Goal: Book appointment/travel/reservation

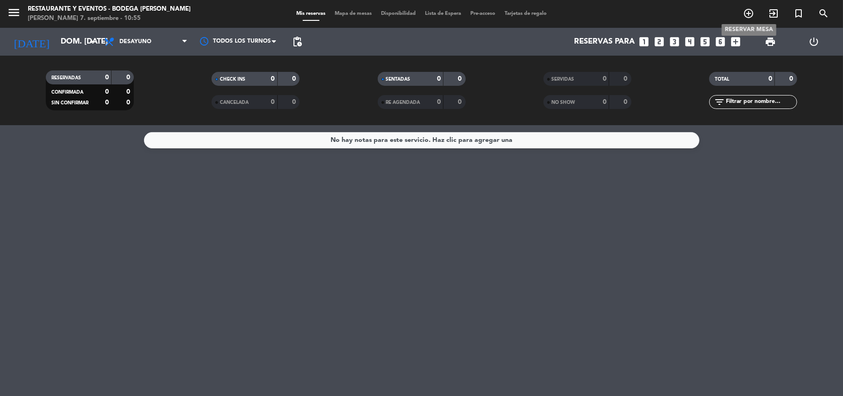
click at [751, 12] on icon "add_circle_outline" at bounding box center [748, 13] width 11 height 11
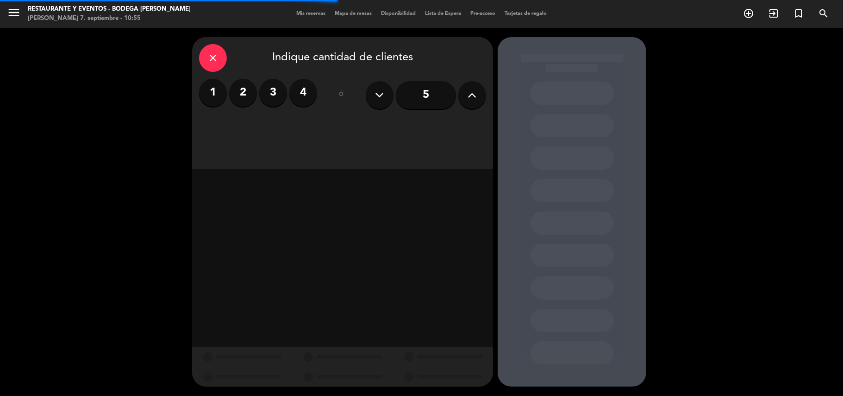
click at [271, 98] on label "3" at bounding box center [273, 93] width 28 height 28
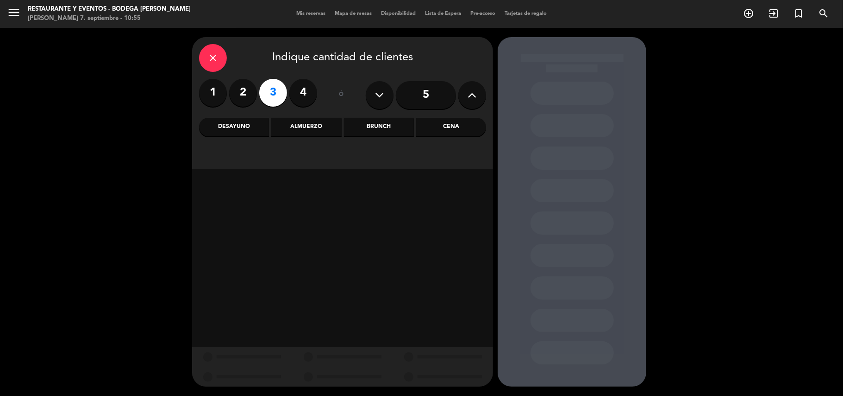
click at [244, 133] on div "Desayuno" at bounding box center [234, 127] width 70 height 19
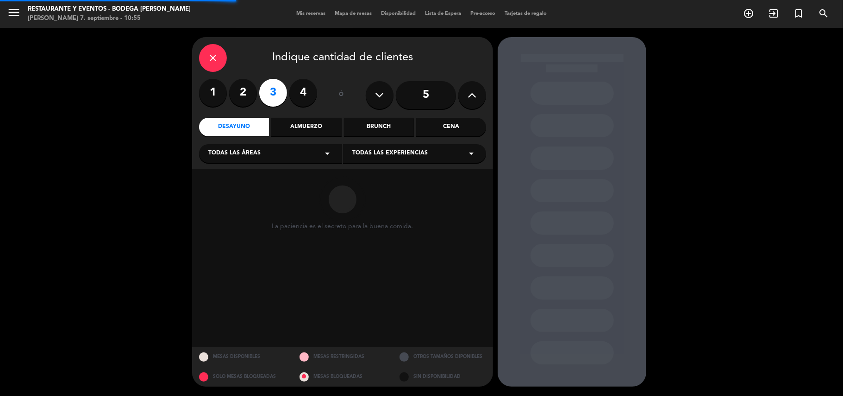
click at [403, 151] on span "Todas las experiencias" at bounding box center [389, 153] width 75 height 9
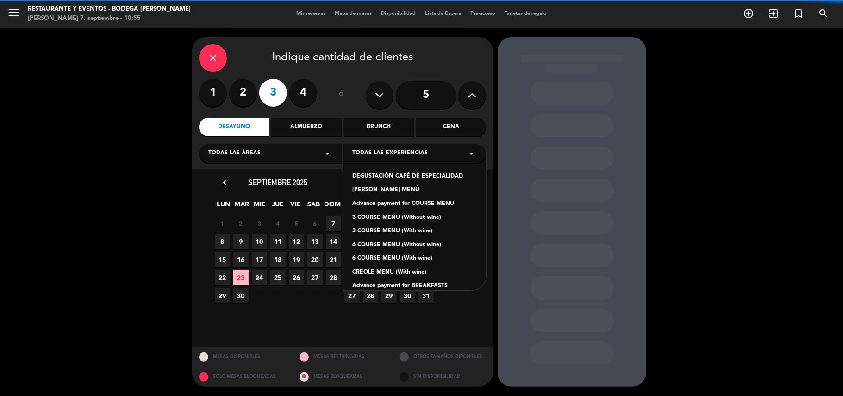
click at [402, 172] on div "DEGUSTACIÓN CAFÉ DE ESPECIALIDAD" at bounding box center [414, 176] width 125 height 9
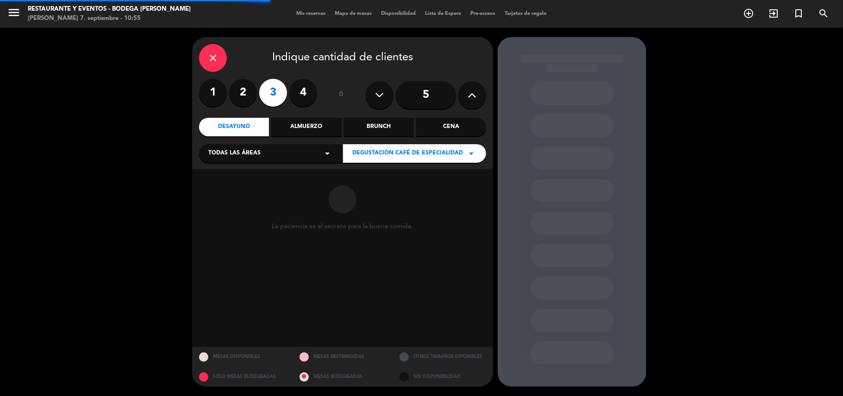
click at [393, 160] on div "close Indique cantidad de clientes 1 2 3 4 ó 5 Desayuno Almuerzo Brunch Cena To…" at bounding box center [342, 103] width 301 height 132
click at [393, 159] on div "DEGUSTACIÓN CAFÉ DE ESPECIALIDAD arrow_drop_down" at bounding box center [414, 153] width 143 height 19
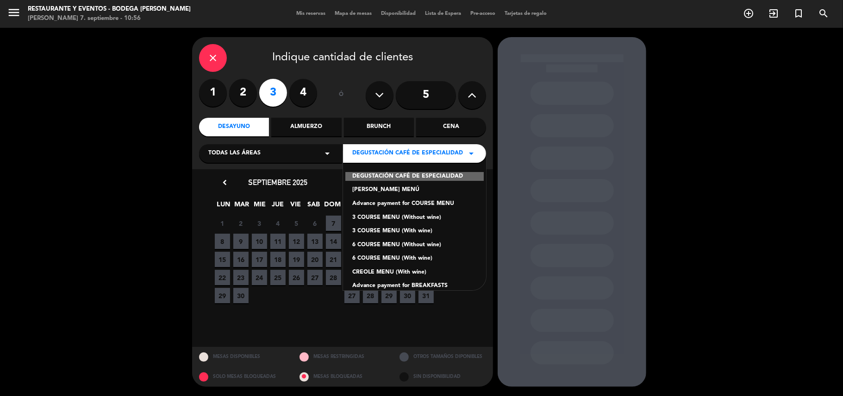
click at [390, 204] on div "Advance payment for COURSE MENU" at bounding box center [414, 203] width 125 height 9
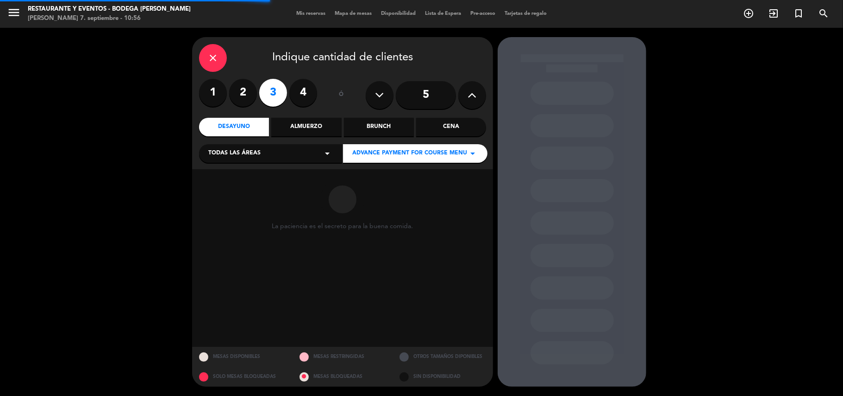
click at [385, 162] on div "Advance payment for COURSE MENU arrow_drop_down" at bounding box center [415, 153] width 145 height 19
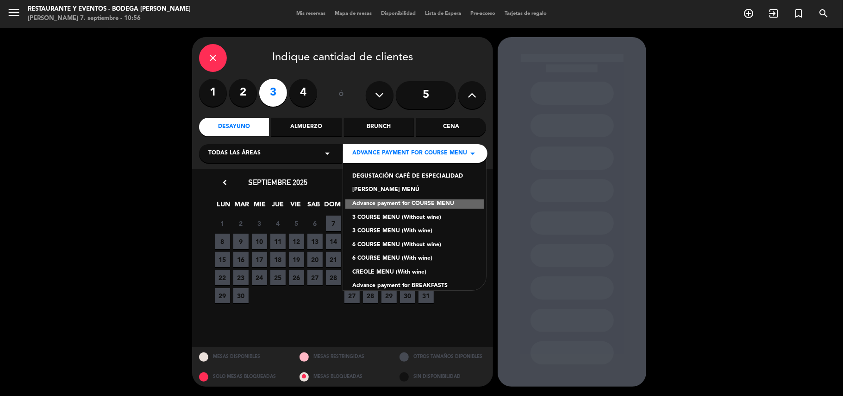
click at [389, 282] on div "Advance payment for BREAKFASTS" at bounding box center [414, 285] width 125 height 9
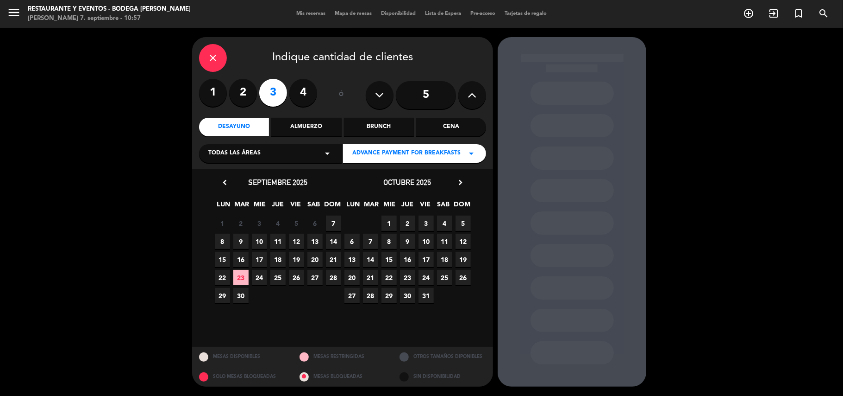
click at [337, 217] on span "7" at bounding box center [333, 222] width 15 height 15
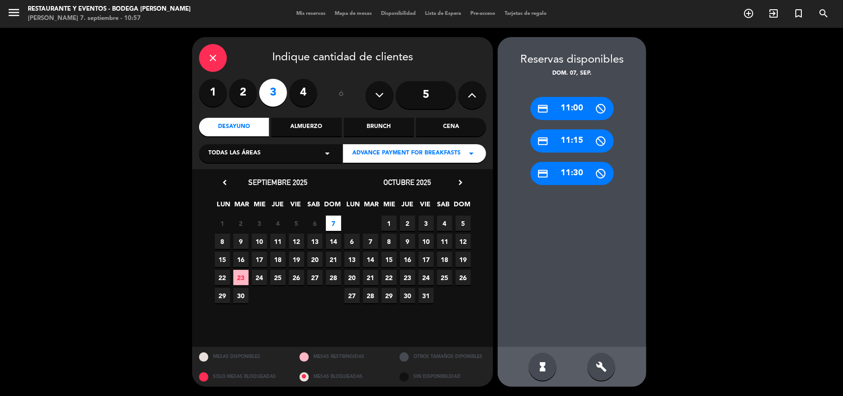
click at [562, 110] on div "credit_card 11:00" at bounding box center [572, 108] width 83 height 23
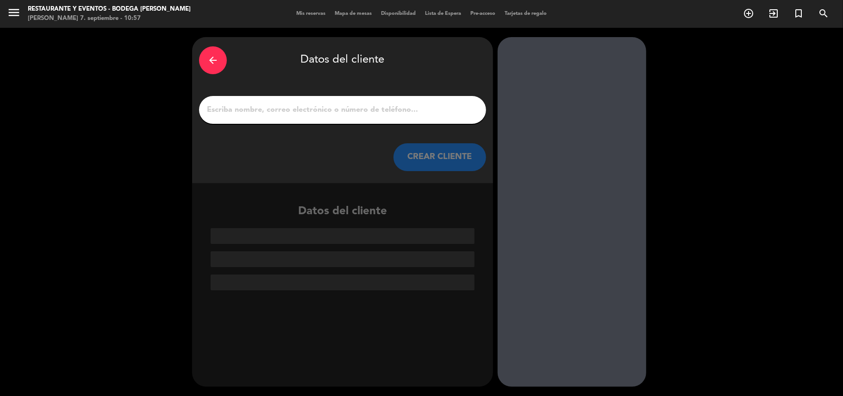
click at [438, 113] on input "1" at bounding box center [342, 109] width 273 height 13
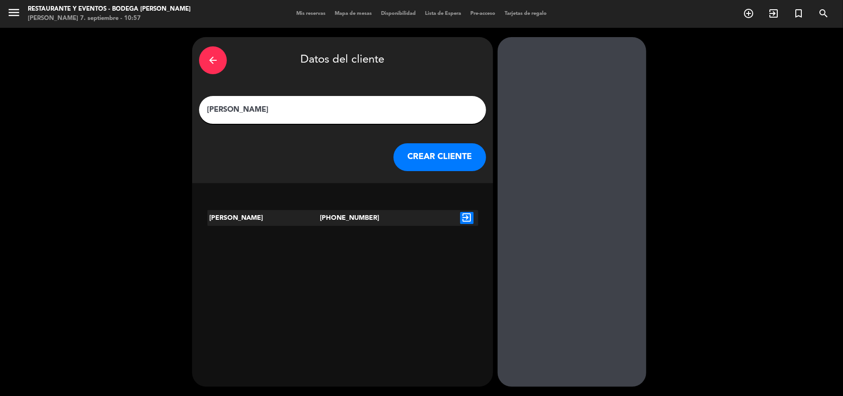
type input "[PERSON_NAME]"
click at [475, 219] on div "exit_to_app" at bounding box center [467, 218] width 23 height 16
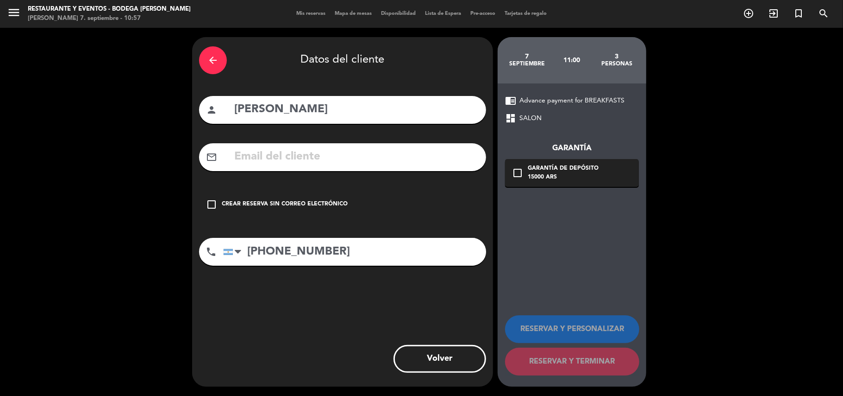
drag, startPoint x: 362, startPoint y: 198, endPoint x: 499, endPoint y: 286, distance: 162.7
click at [364, 199] on div "check_box_outline_blank Crear reserva sin correo electrónico" at bounding box center [342, 204] width 287 height 28
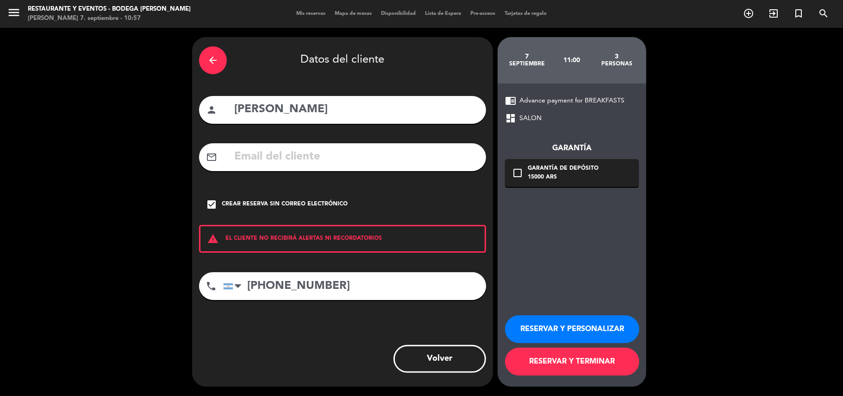
click at [537, 322] on button "RESERVAR Y PERSONALIZAR" at bounding box center [572, 329] width 134 height 28
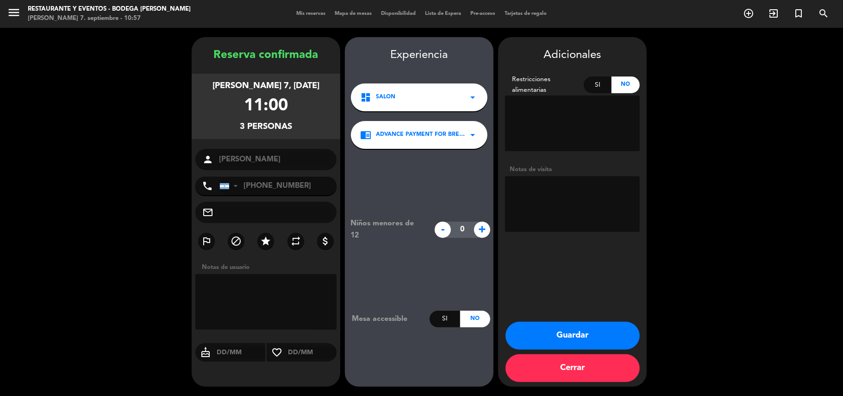
click at [547, 343] on button "Guardar" at bounding box center [573, 335] width 134 height 28
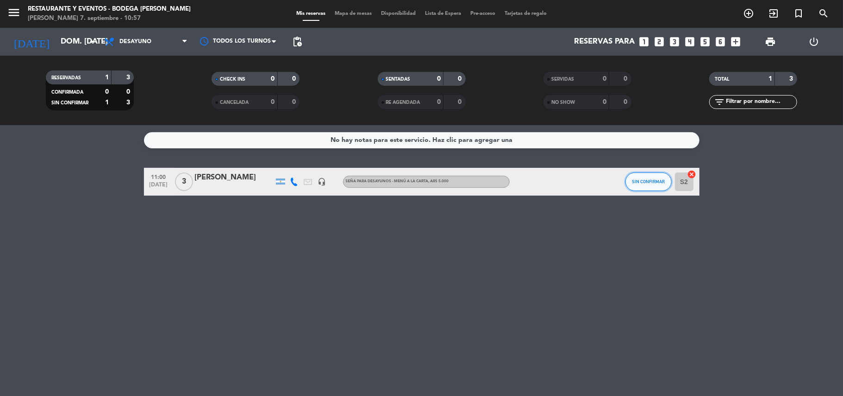
click at [638, 183] on span "SIN CONFIRMAR" at bounding box center [648, 181] width 33 height 5
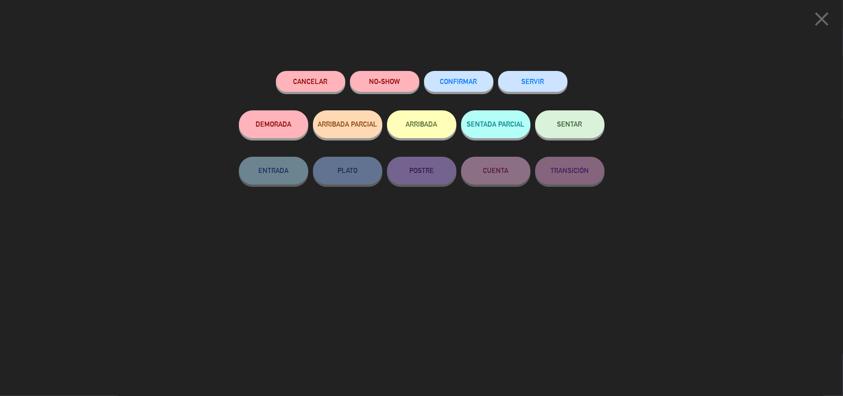
click at [432, 82] on button "CONFIRMAR" at bounding box center [458, 81] width 69 height 21
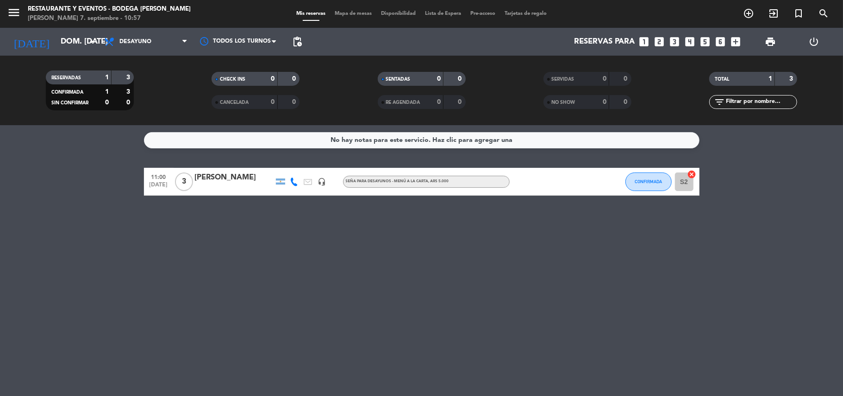
click at [252, 182] on div "[PERSON_NAME]" at bounding box center [234, 177] width 79 height 12
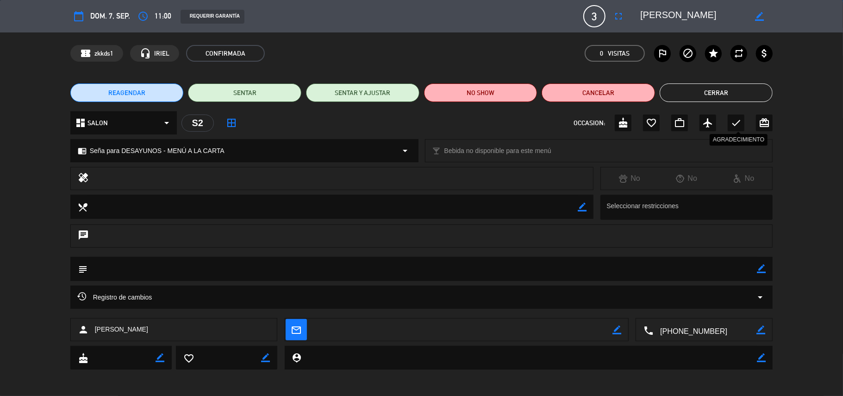
click at [732, 122] on icon "check" at bounding box center [736, 122] width 11 height 11
click at [726, 95] on button "Cerrar" at bounding box center [716, 92] width 113 height 19
